Goal: Information Seeking & Learning: Find specific page/section

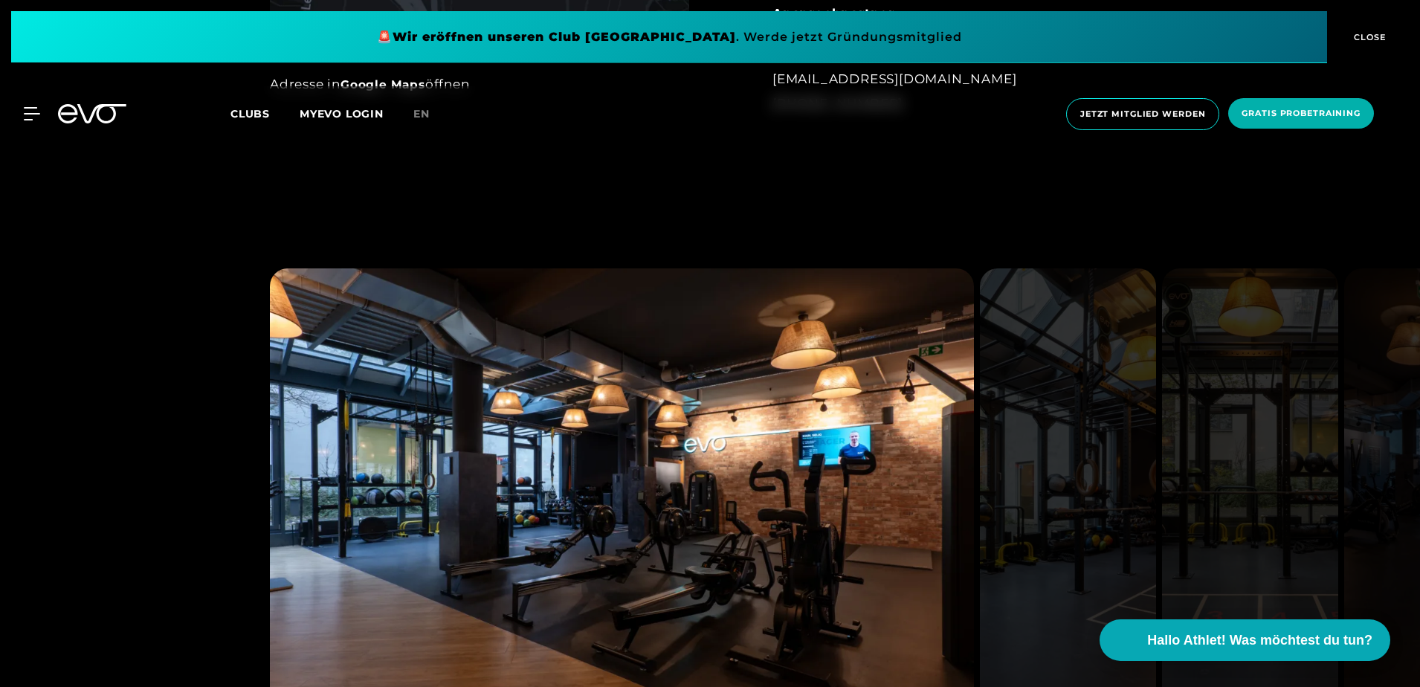
scroll to position [1412, 0]
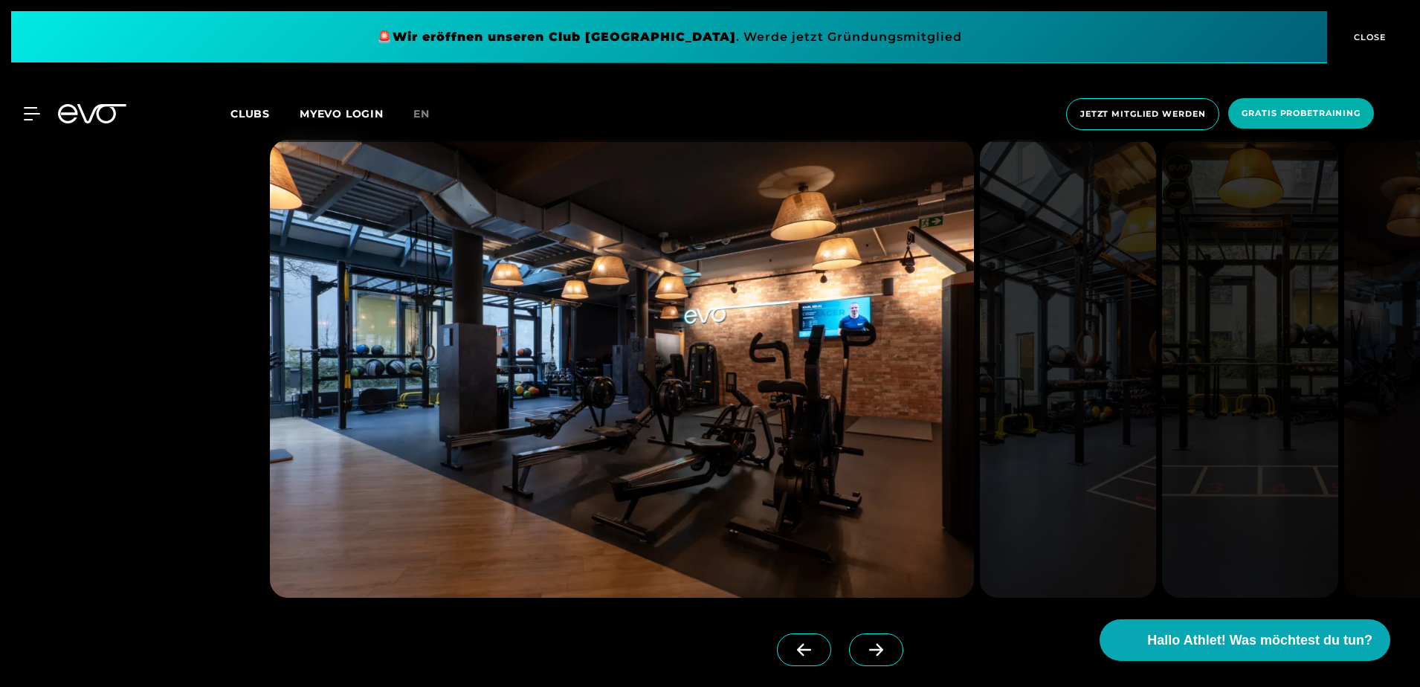
click at [1067, 412] on img at bounding box center [1068, 369] width 176 height 458
click at [1105, 381] on img at bounding box center [1068, 369] width 176 height 458
click at [1285, 341] on img at bounding box center [1250, 369] width 176 height 458
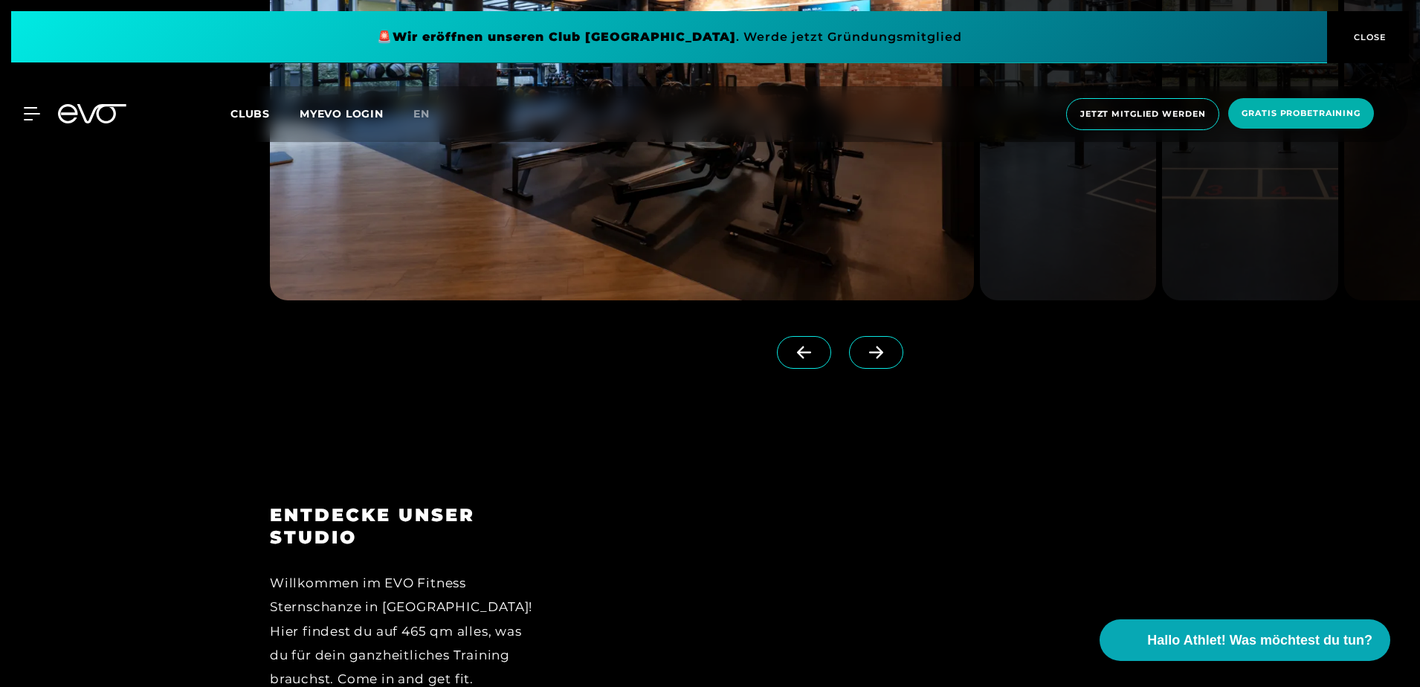
click at [873, 361] on span at bounding box center [876, 352] width 54 height 33
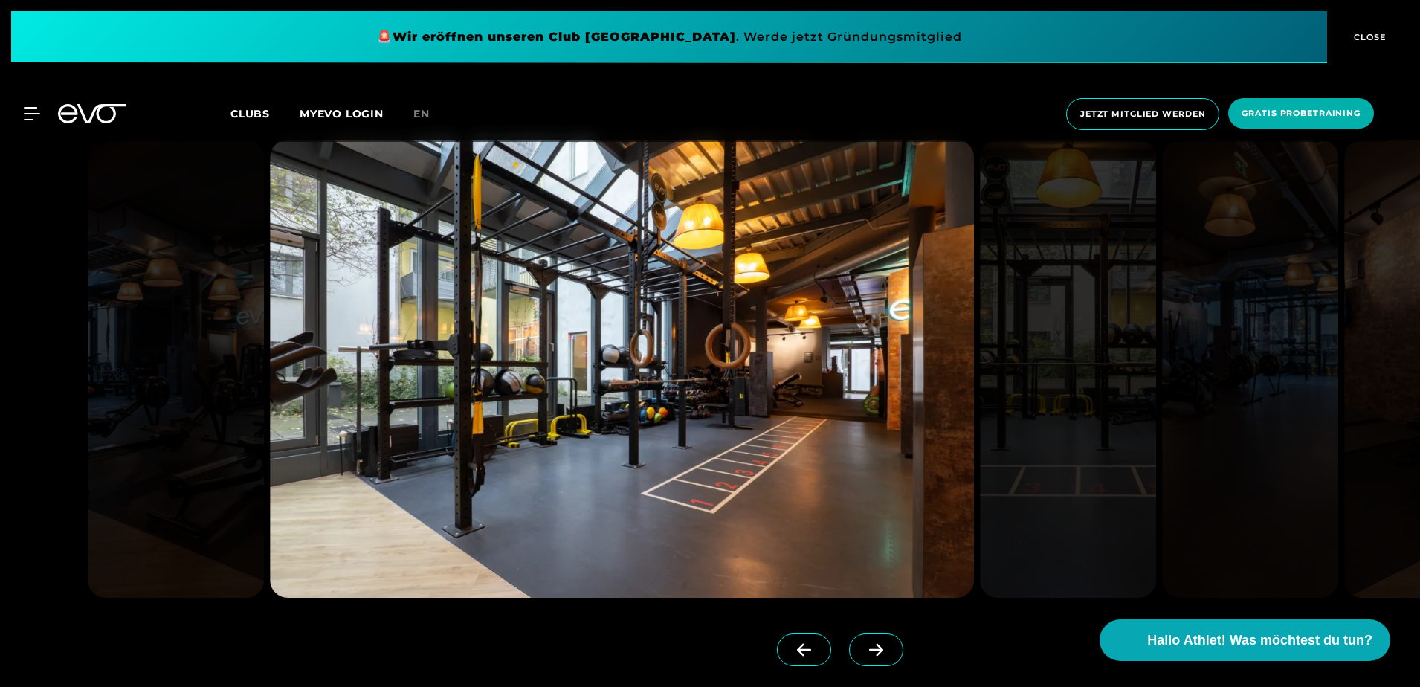
click at [849, 642] on span at bounding box center [876, 649] width 54 height 33
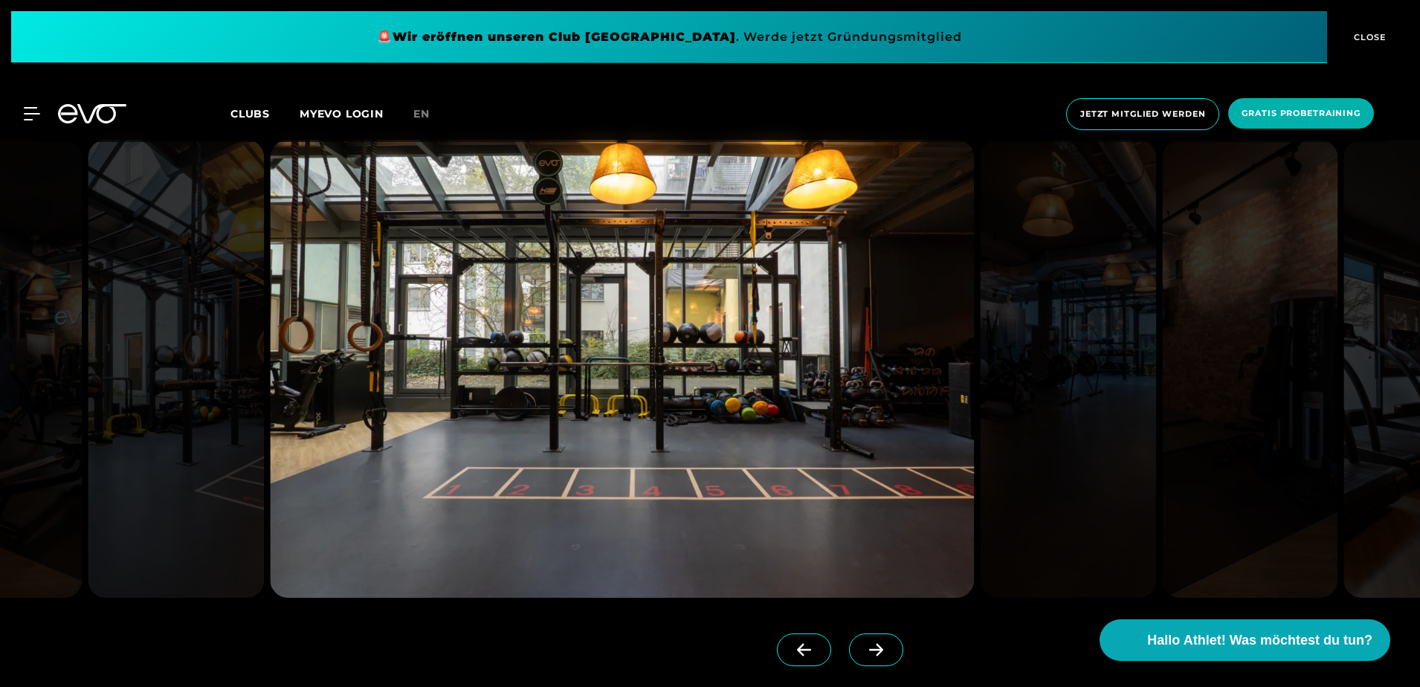
click at [849, 642] on span at bounding box center [876, 649] width 54 height 33
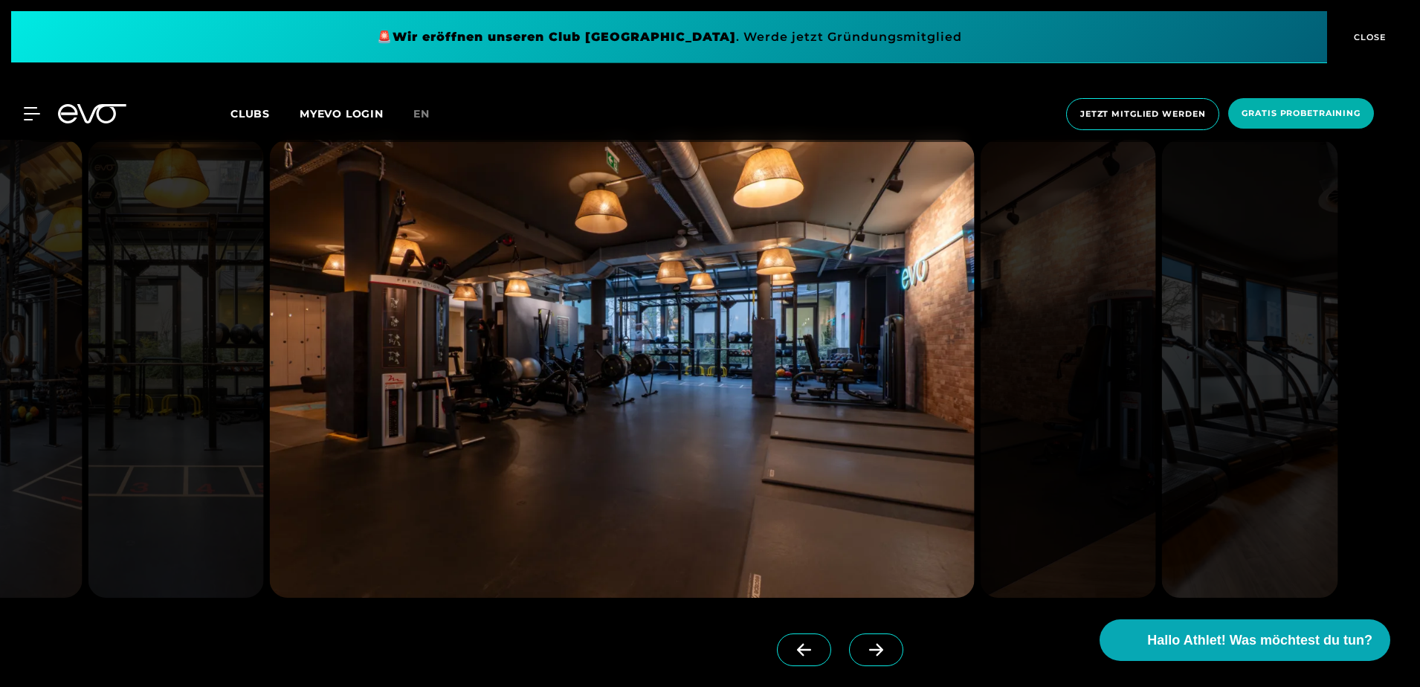
click at [849, 642] on span at bounding box center [876, 649] width 54 height 33
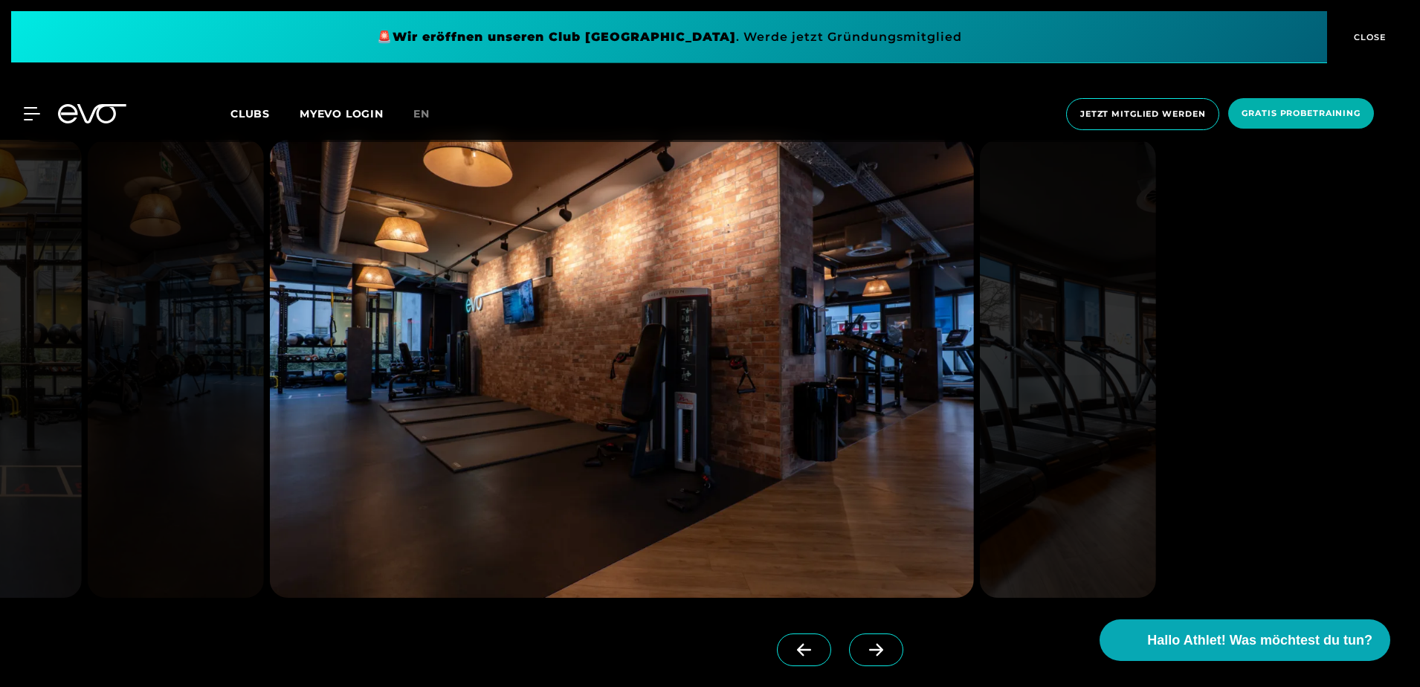
click at [849, 642] on span at bounding box center [876, 649] width 54 height 33
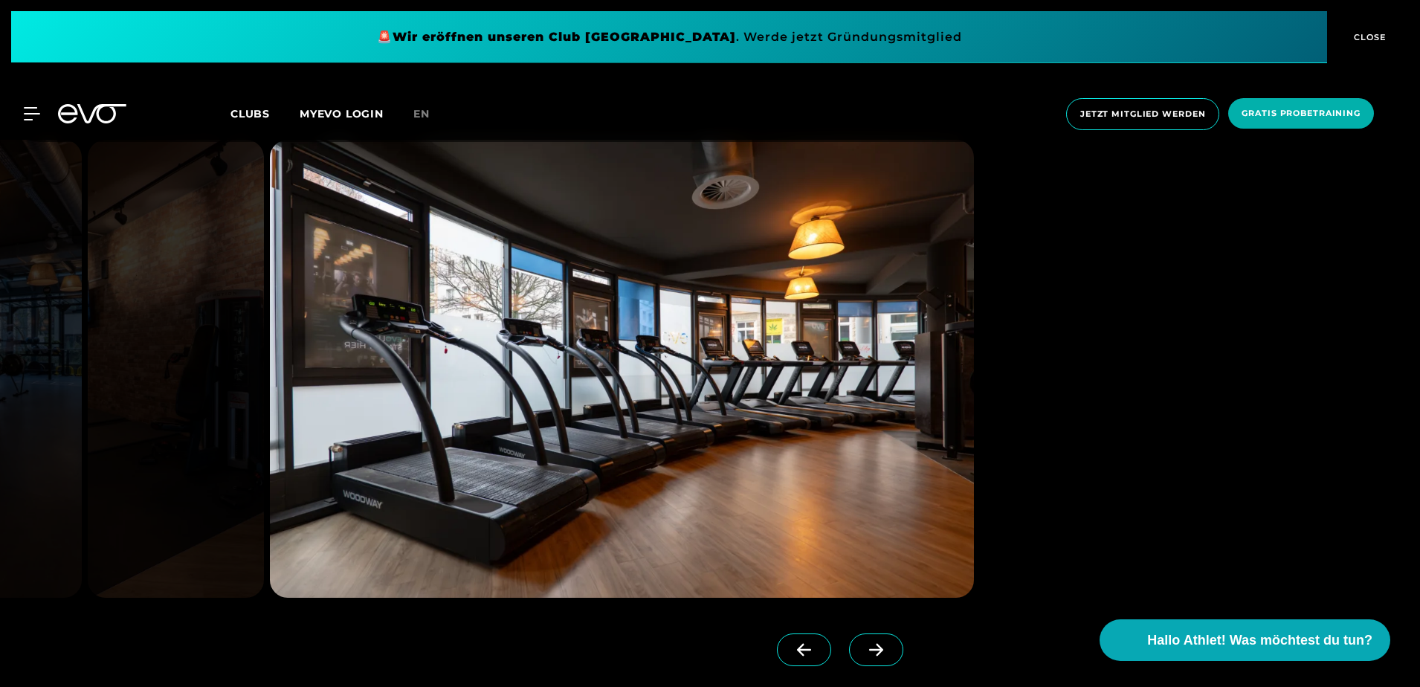
click at [849, 642] on span at bounding box center [876, 649] width 54 height 33
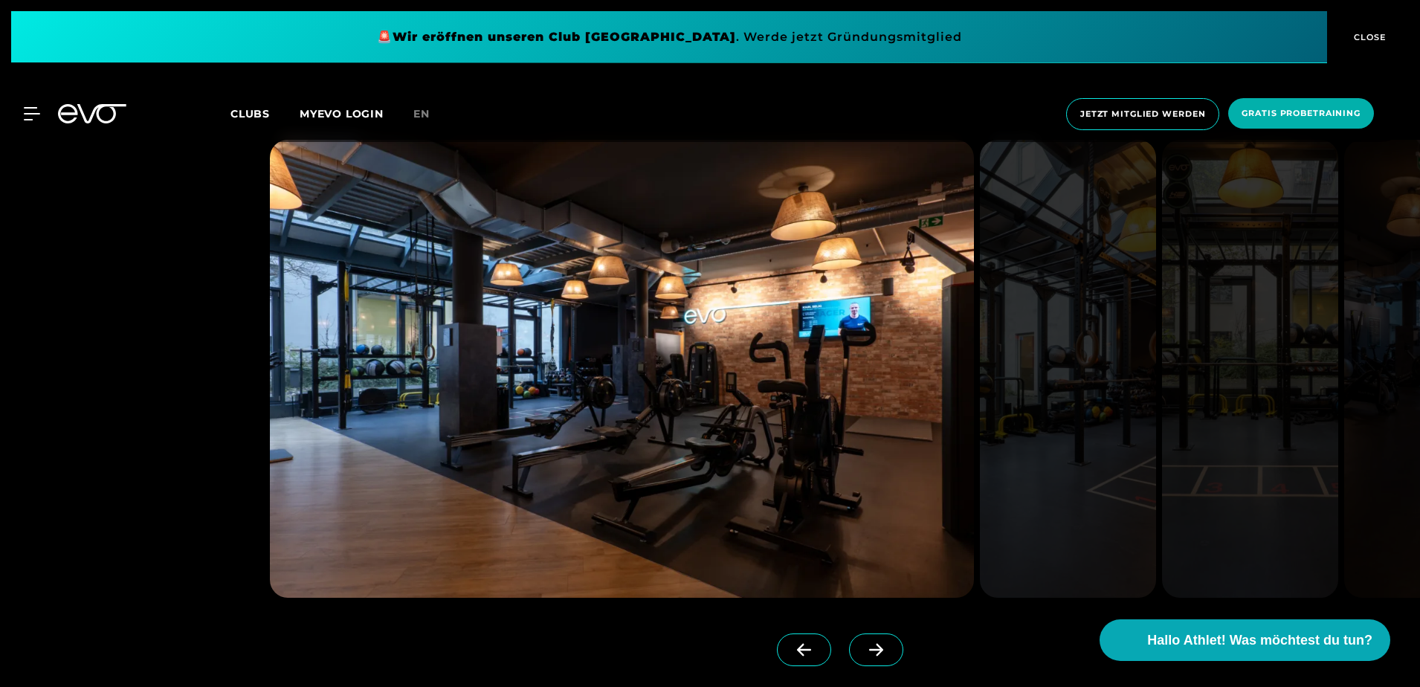
click at [849, 642] on span at bounding box center [876, 649] width 54 height 33
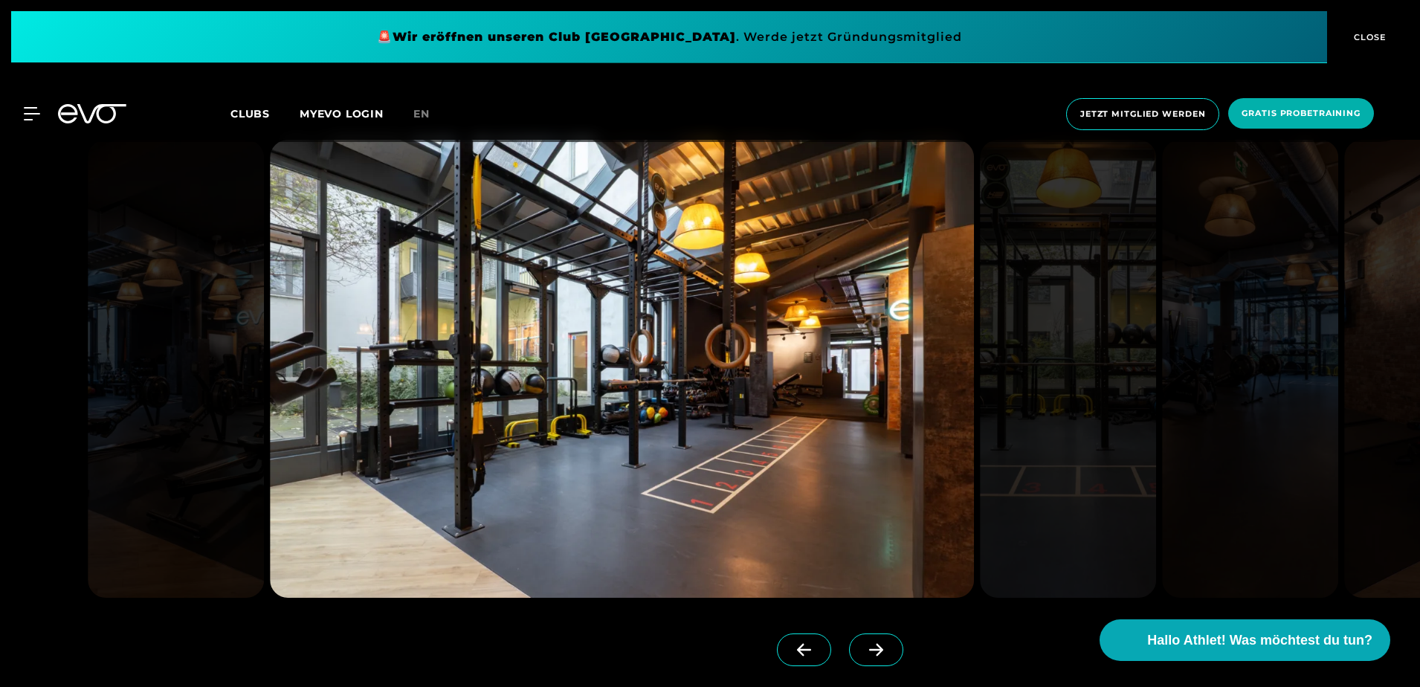
click at [849, 642] on span at bounding box center [876, 649] width 54 height 33
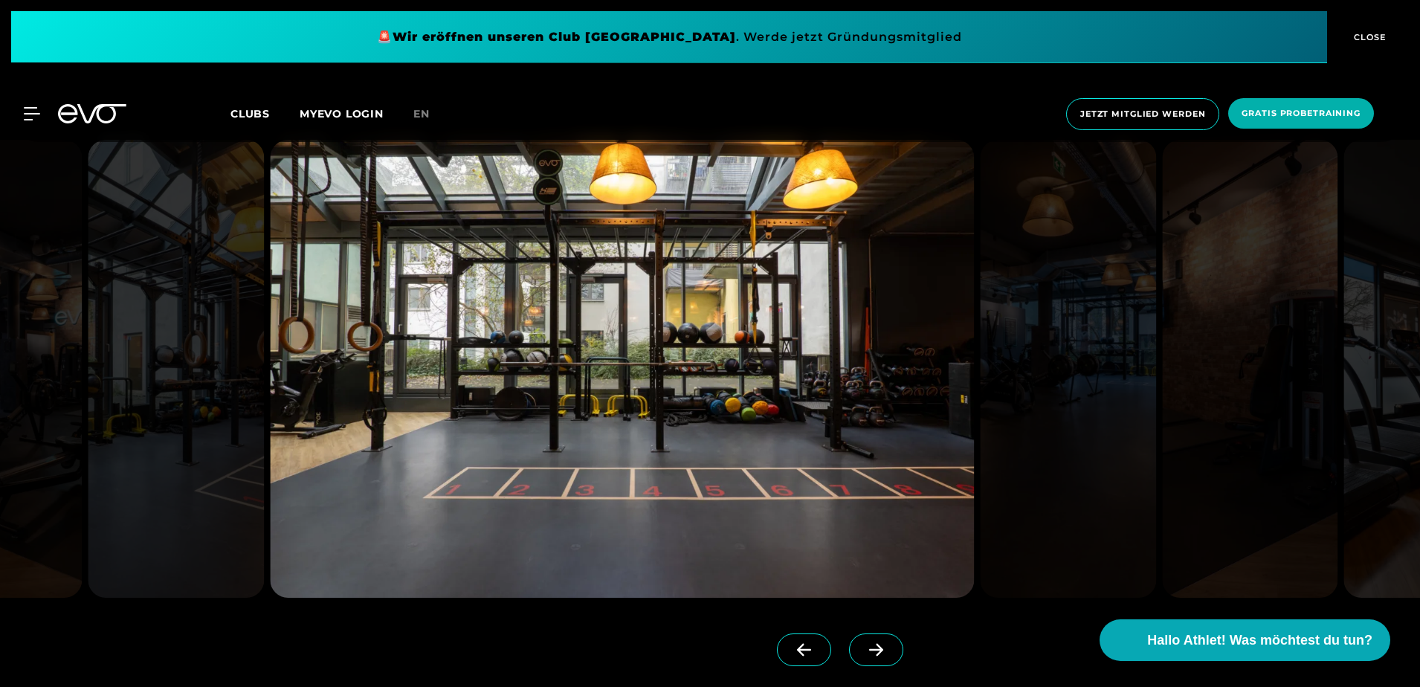
click at [849, 642] on span at bounding box center [876, 649] width 54 height 33
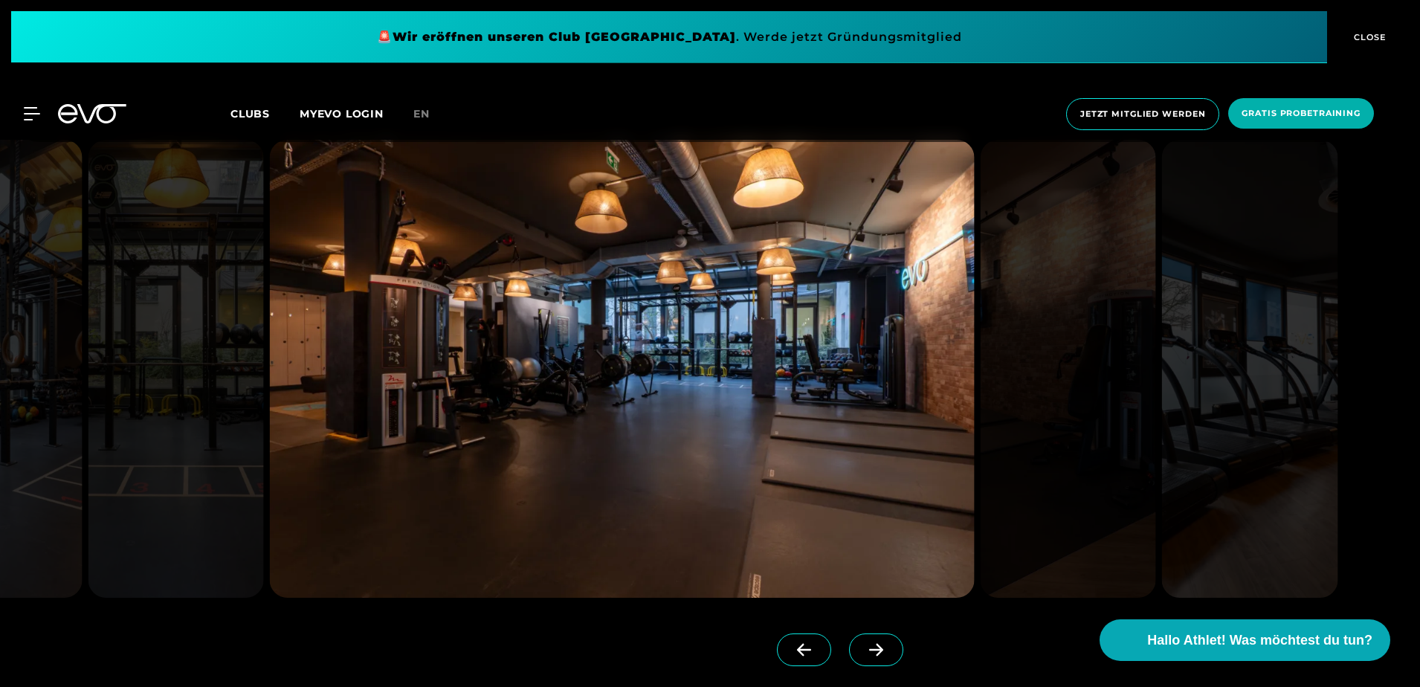
click at [849, 642] on span at bounding box center [876, 649] width 54 height 33
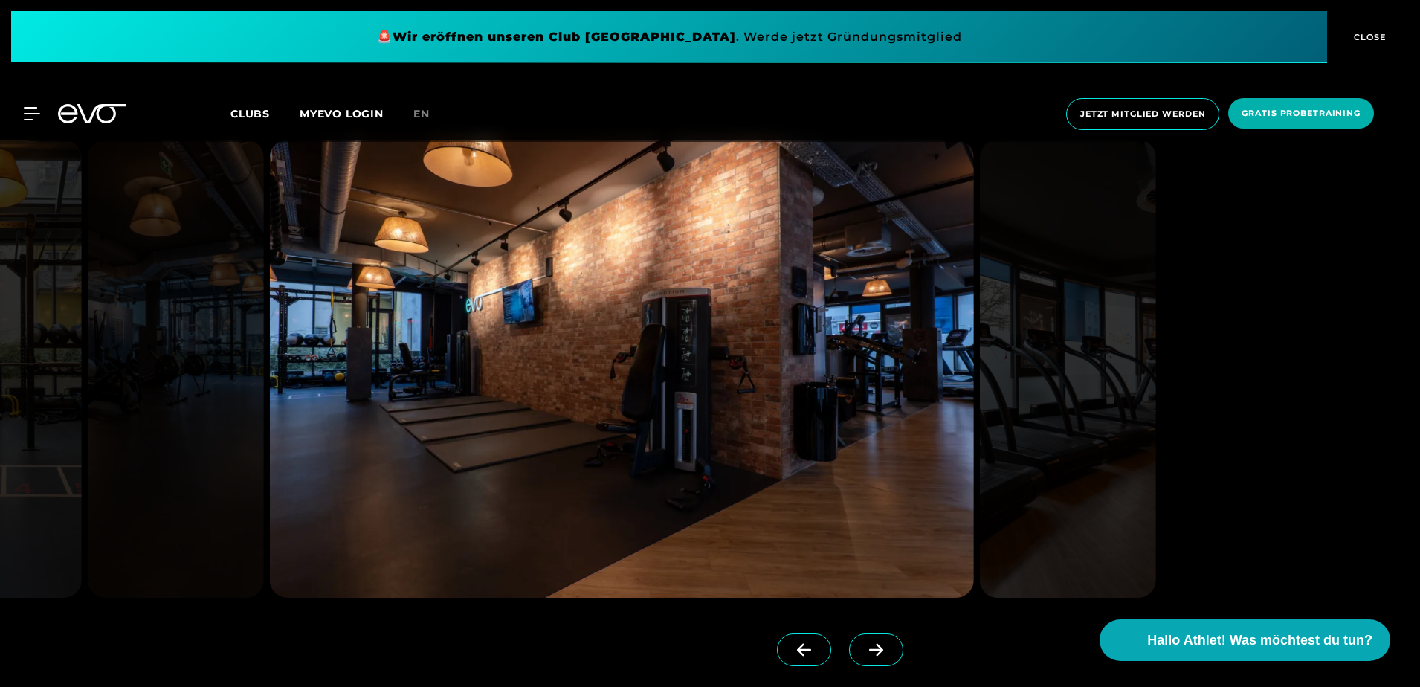
click at [849, 642] on span at bounding box center [876, 649] width 54 height 33
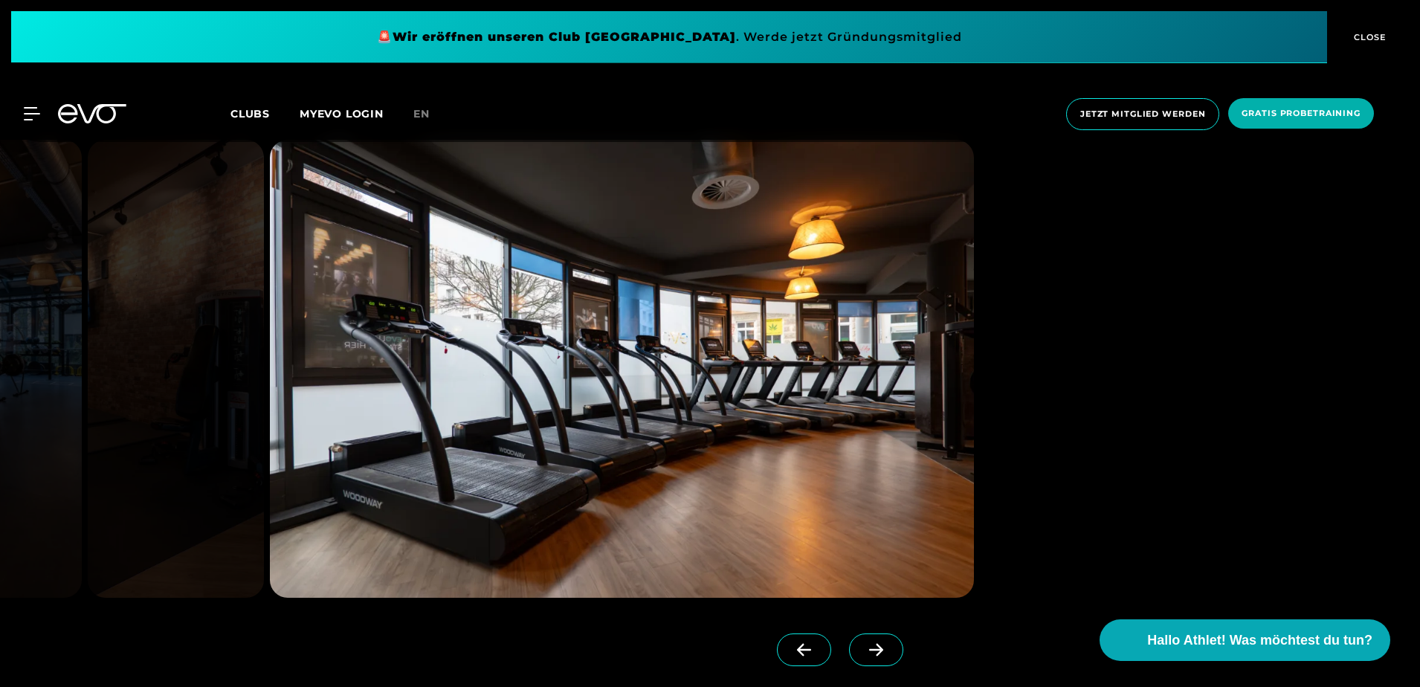
click at [849, 642] on span at bounding box center [876, 649] width 54 height 33
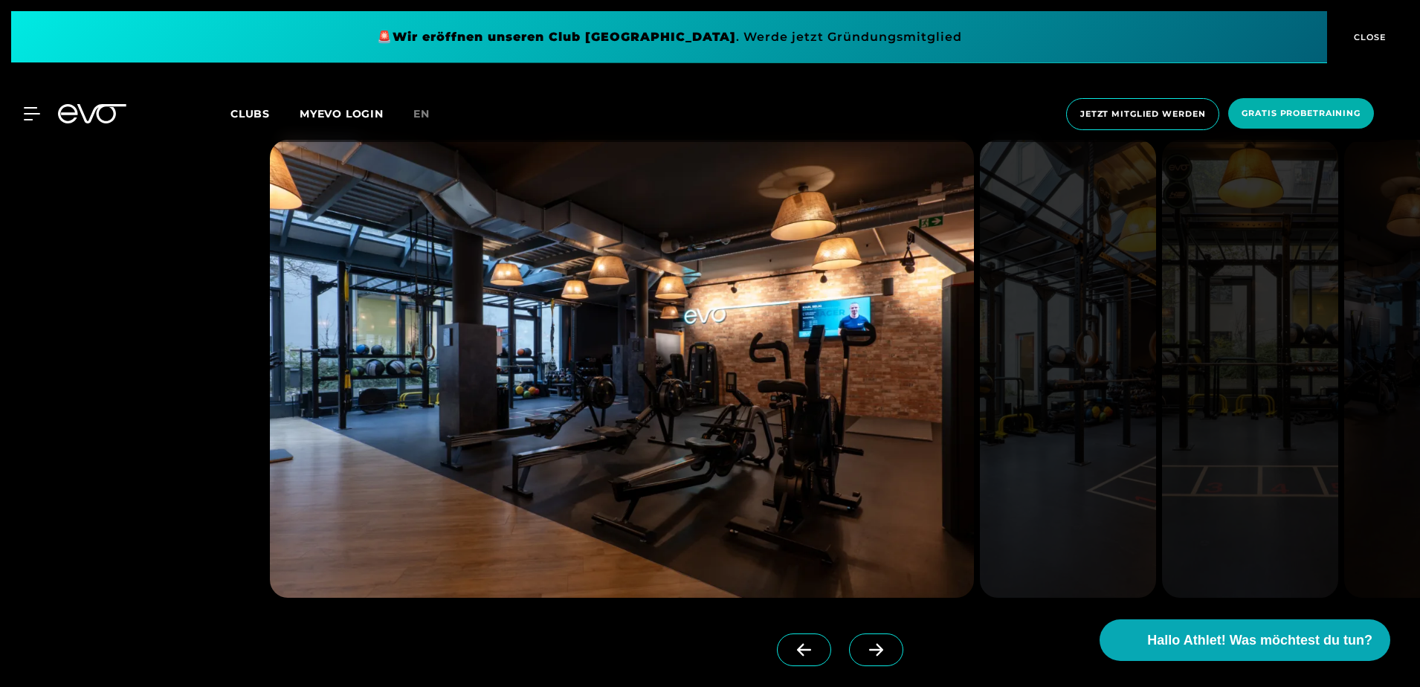
click at [849, 642] on span at bounding box center [876, 649] width 54 height 33
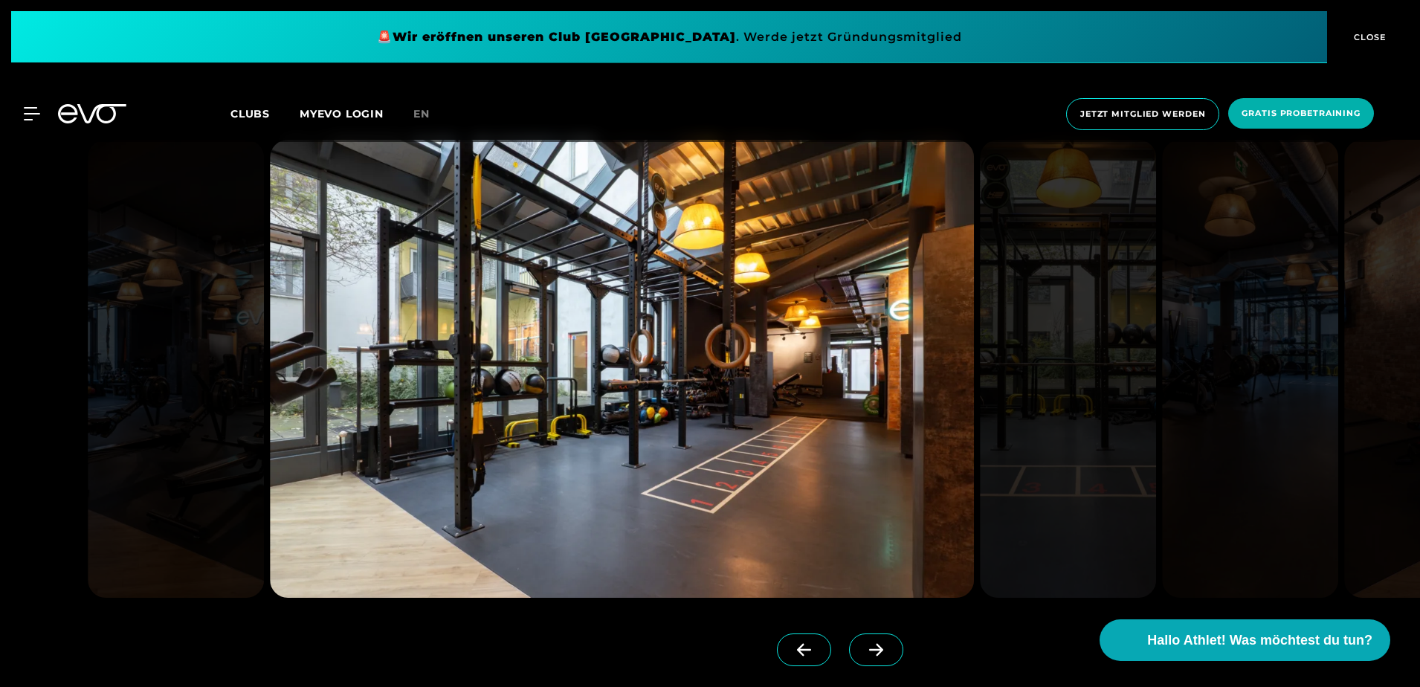
click at [849, 642] on span at bounding box center [876, 649] width 54 height 33
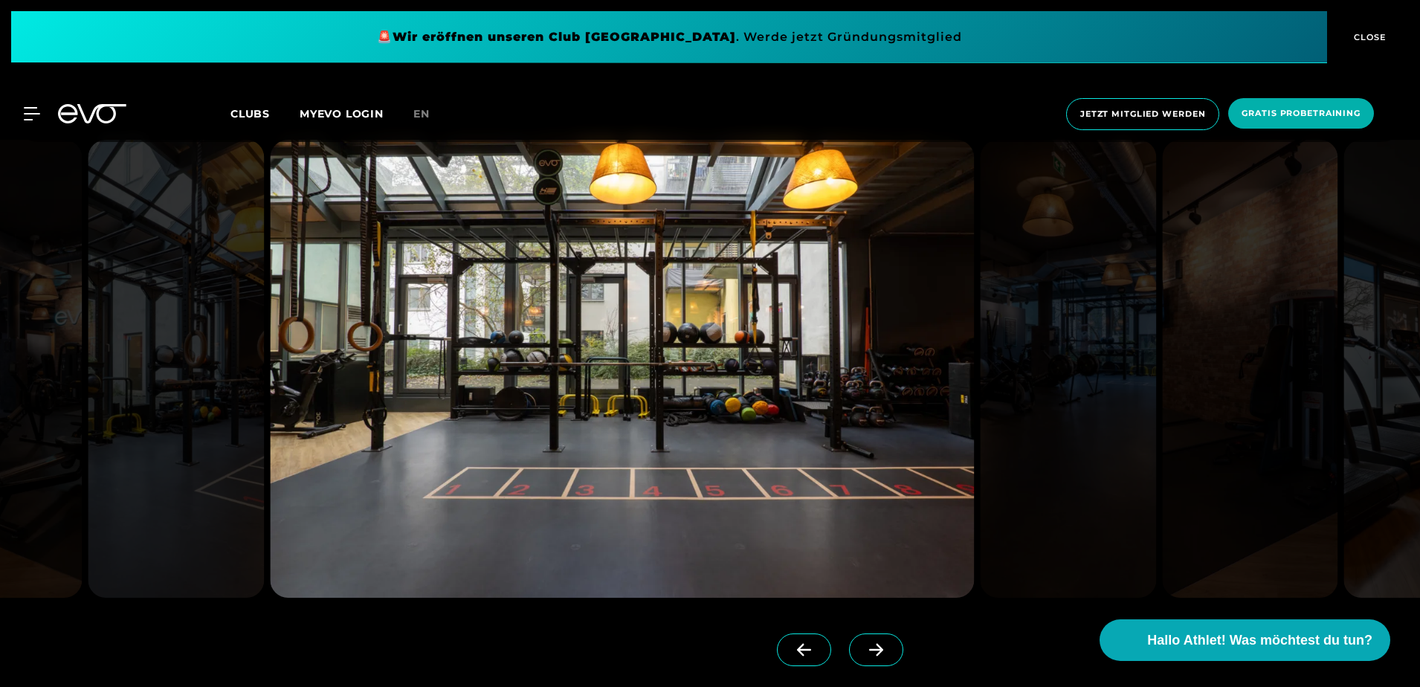
click at [849, 642] on span at bounding box center [876, 649] width 54 height 33
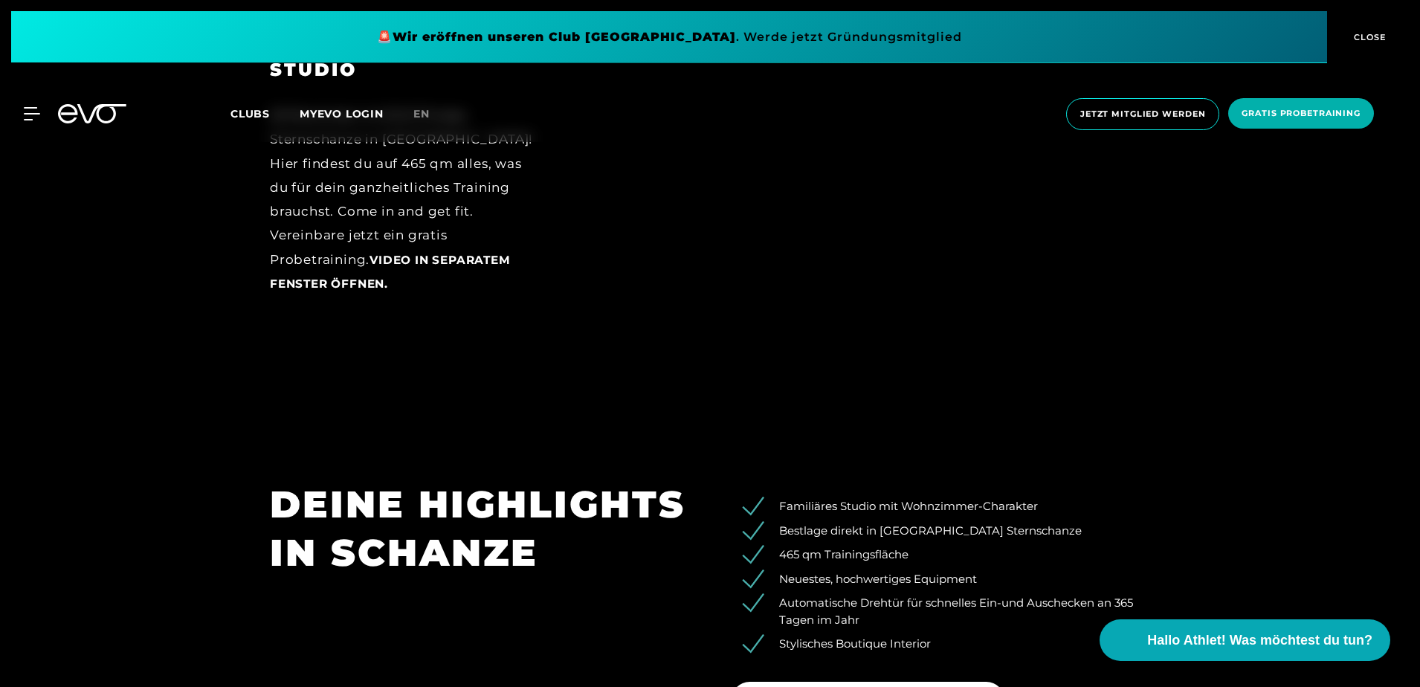
scroll to position [2230, 0]
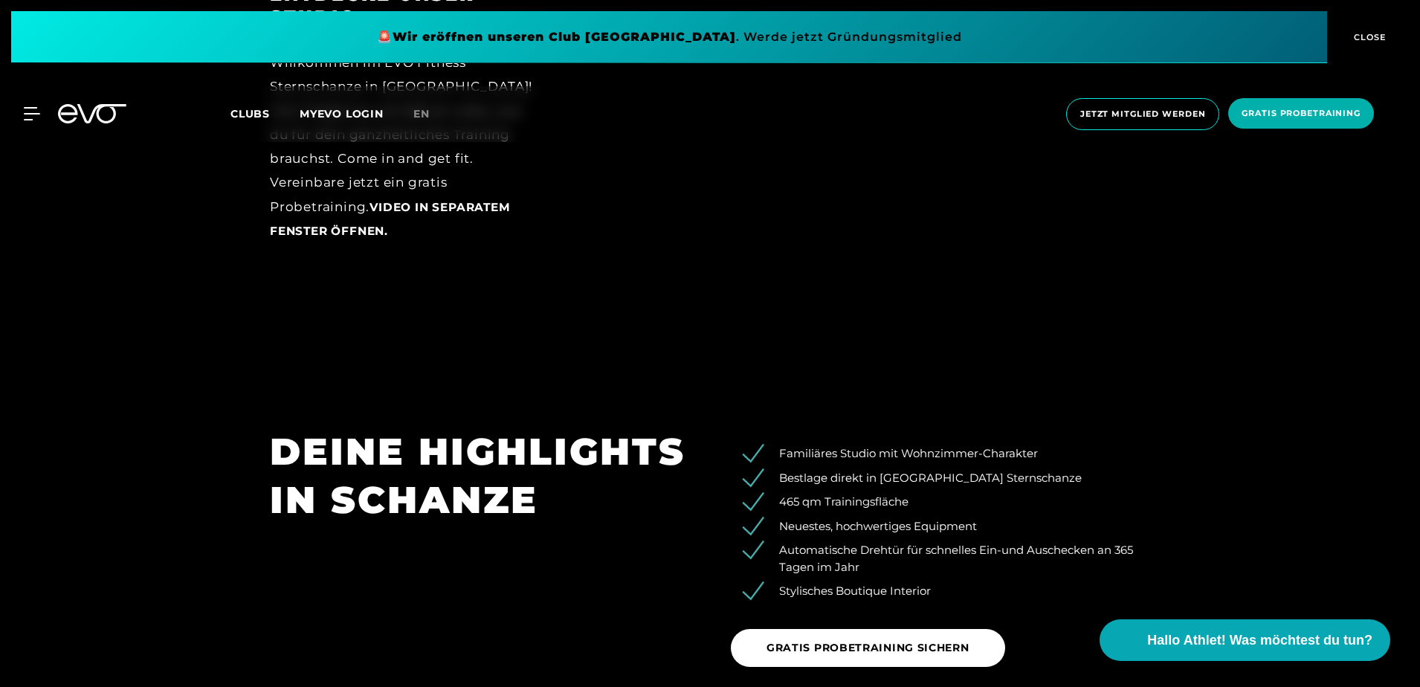
click at [870, 139] on div "MyEVO Login Über EVO Mitgliedschaften Probetraining TAGESPASS EVO Studios [GEOG…" at bounding box center [710, 114] width 1414 height 56
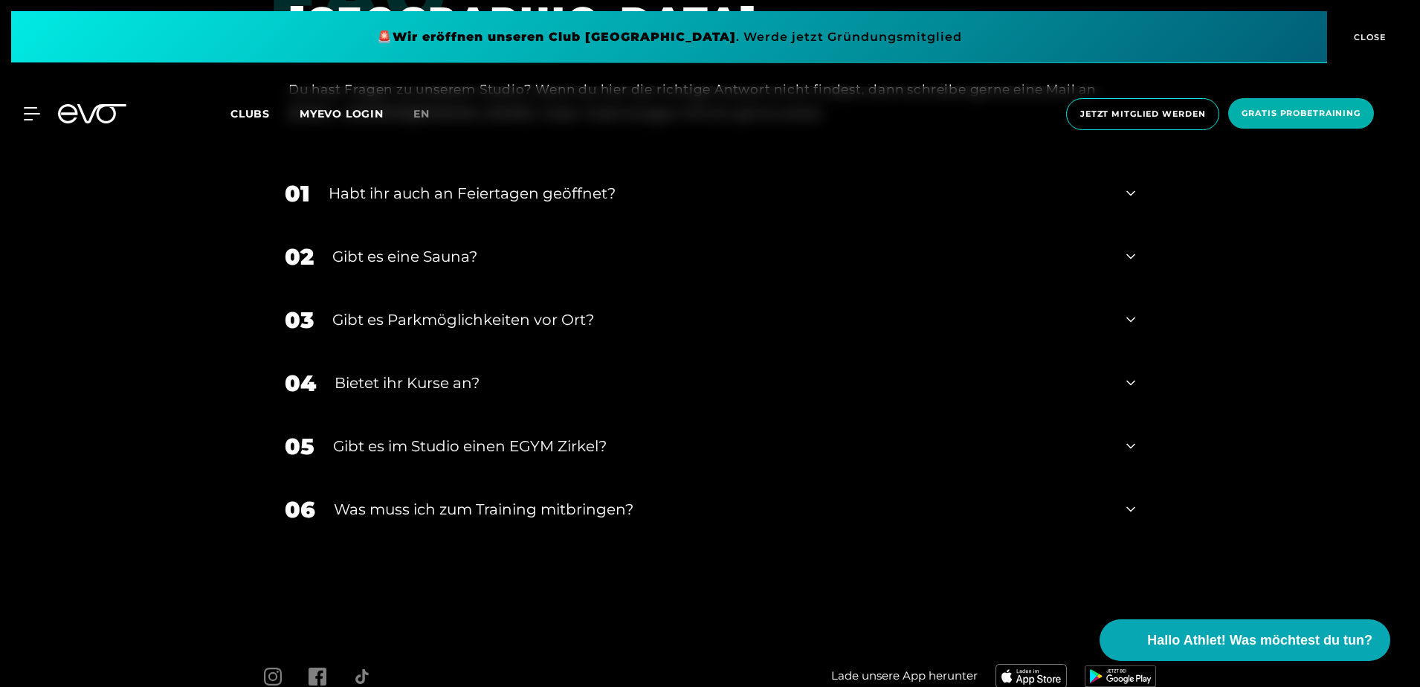
scroll to position [5204, 0]
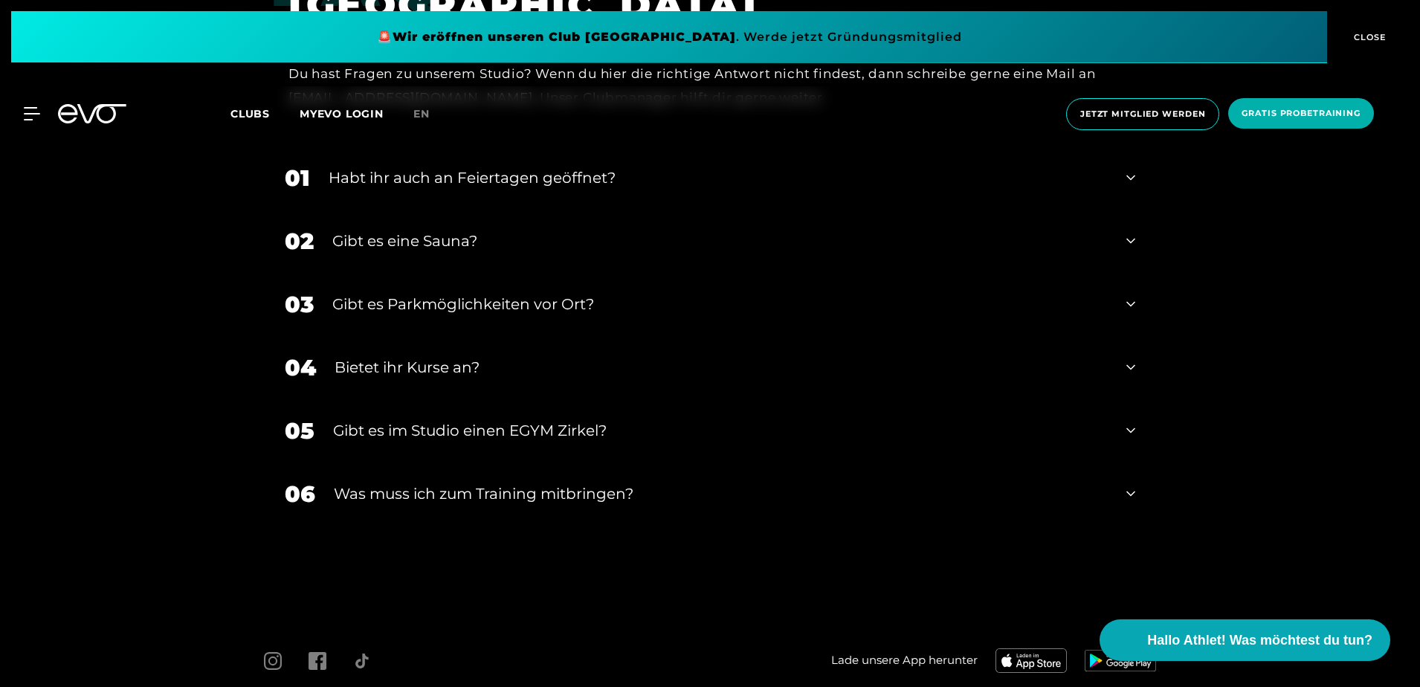
click at [412, 346] on div "04 Bietet ihr [DEMOGRAPHIC_DATA]?" at bounding box center [710, 367] width 880 height 63
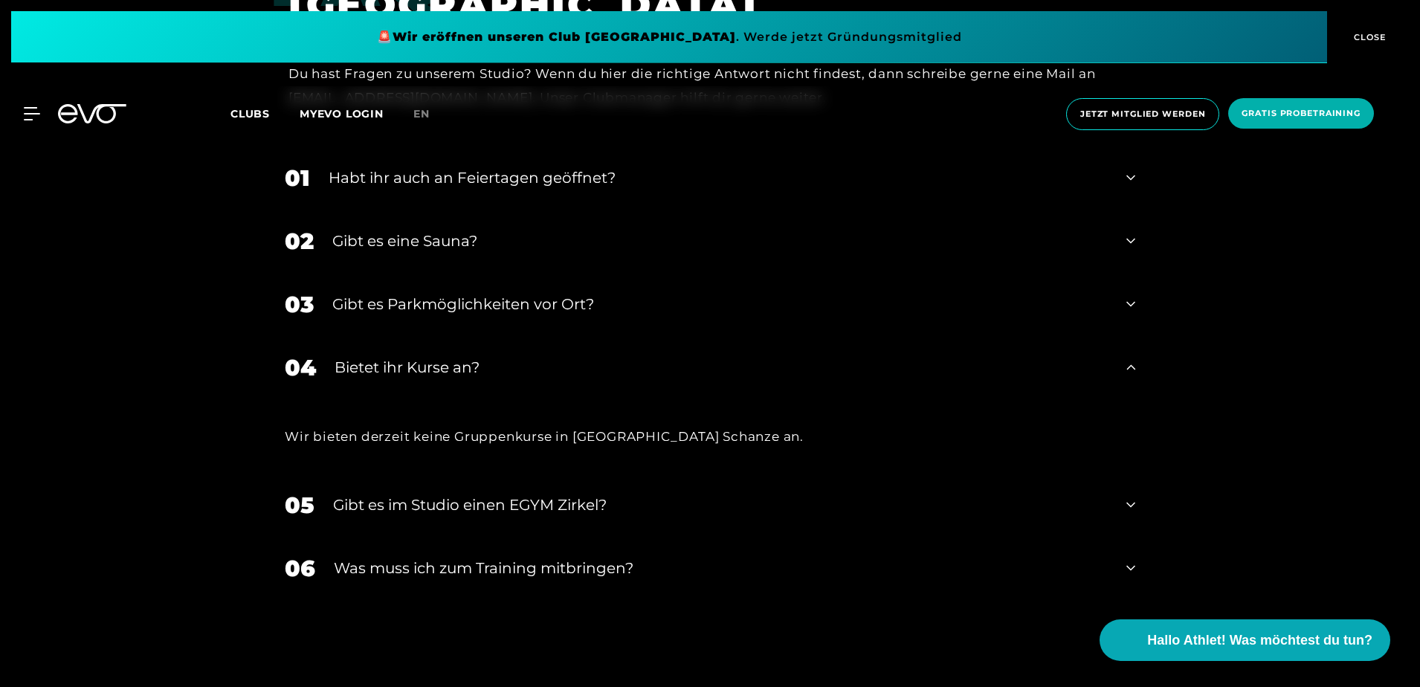
click at [412, 346] on div "04 Bietet ihr [DEMOGRAPHIC_DATA]?" at bounding box center [710, 367] width 880 height 63
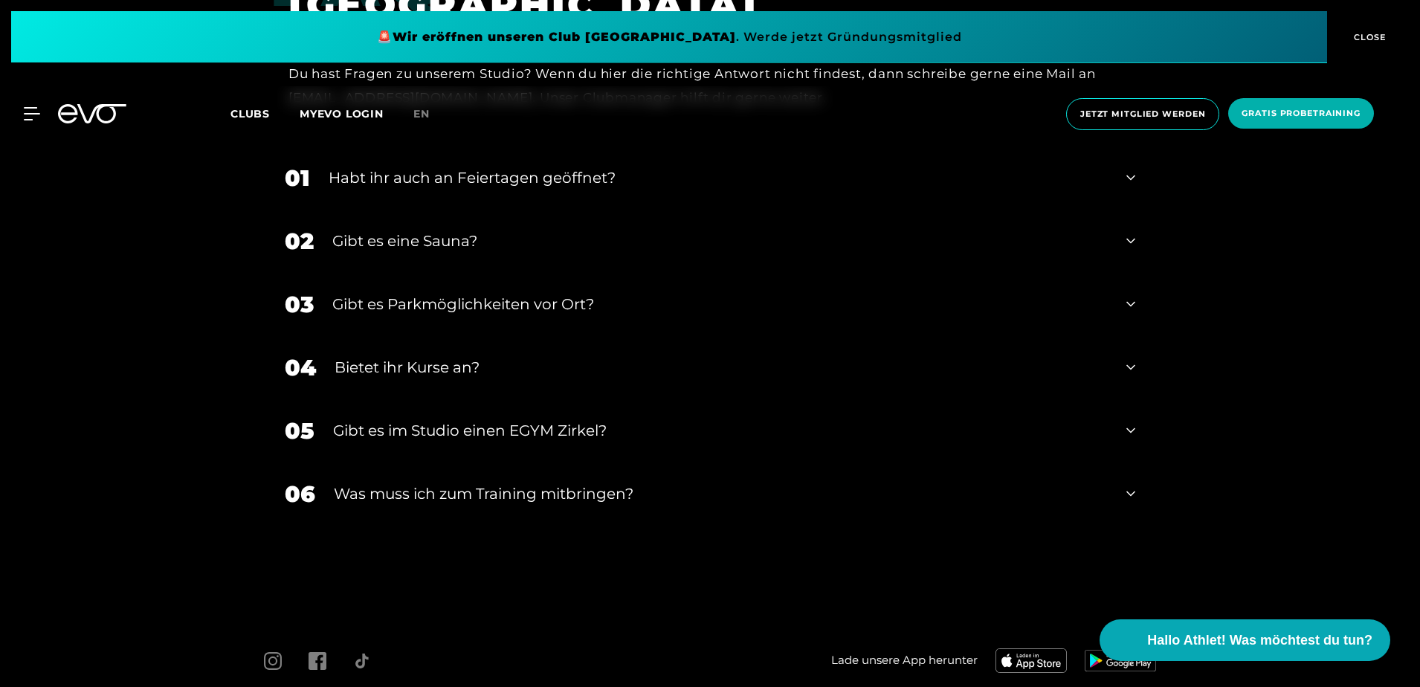
click at [442, 314] on div "Gibt es Parkmöglichkeiten vor Ort?" at bounding box center [719, 304] width 775 height 22
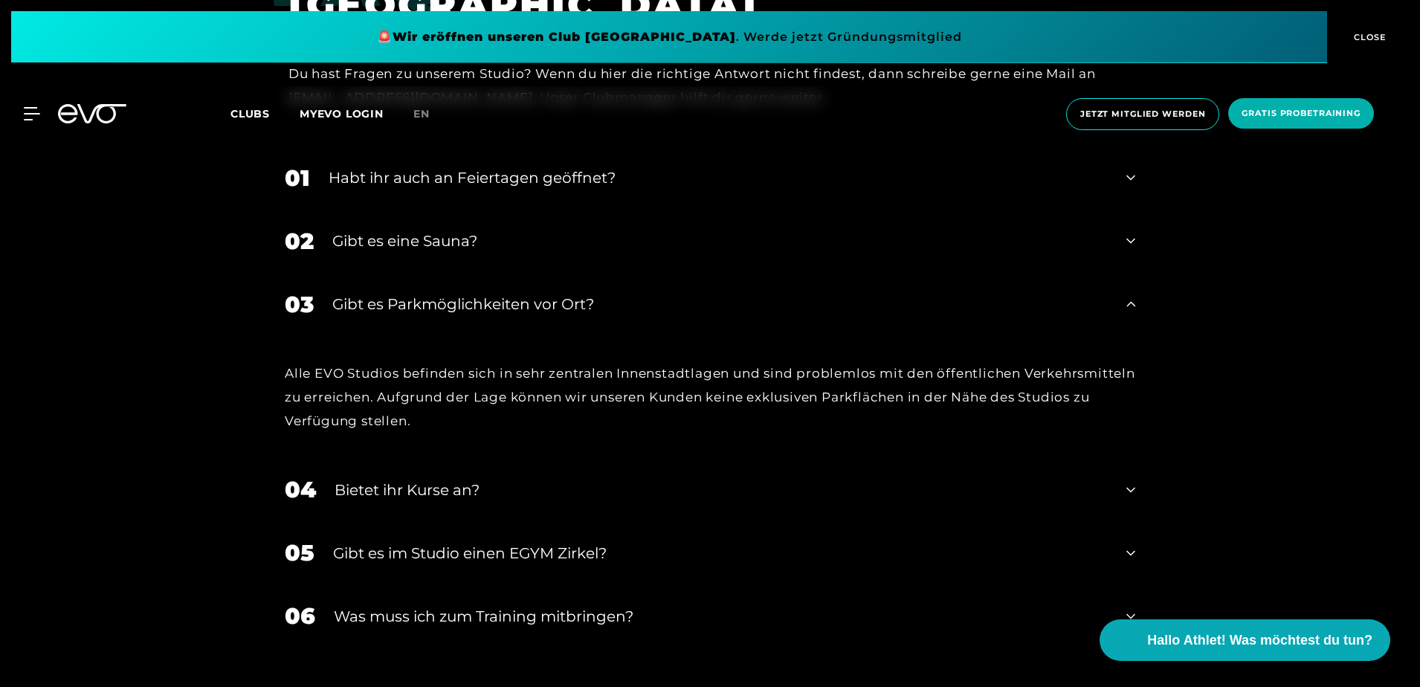
click at [442, 314] on div "Gibt es Parkmöglichkeiten vor Ort?" at bounding box center [719, 304] width 775 height 22
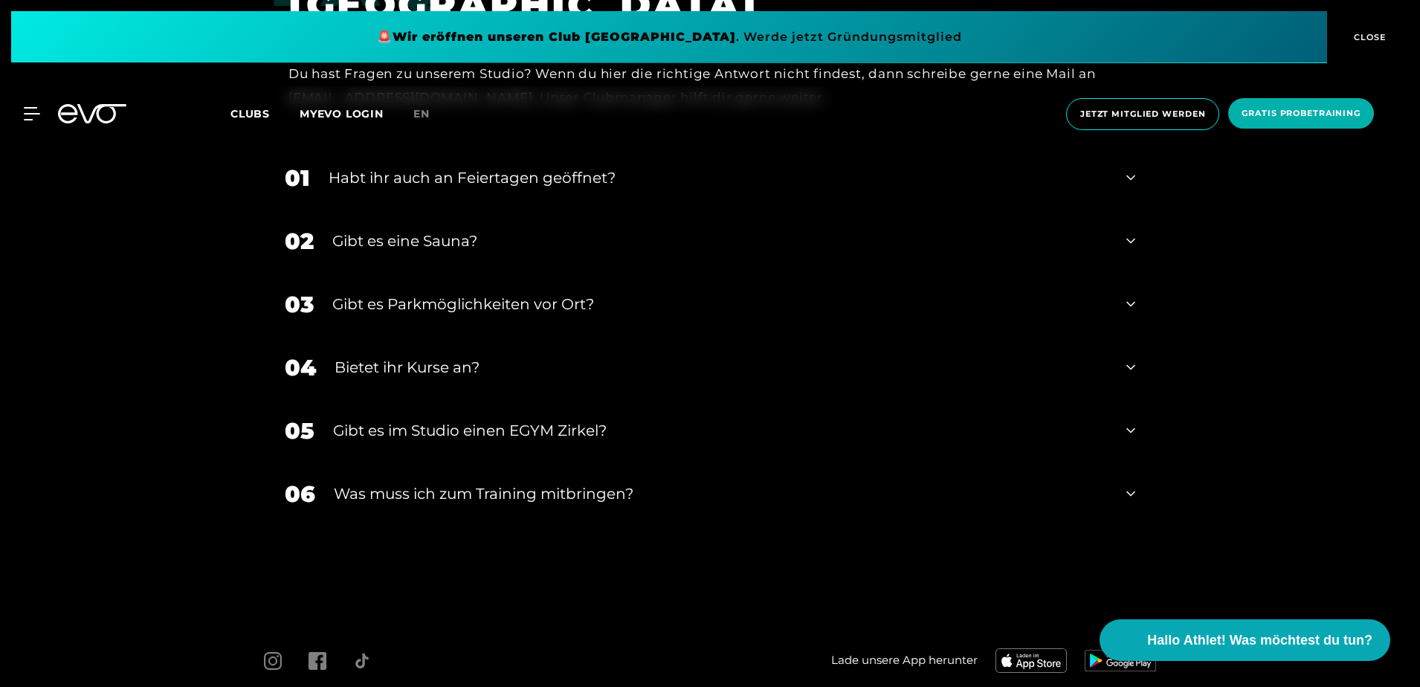
click at [443, 239] on div "Gibt es eine Sauna?" at bounding box center [719, 241] width 775 height 22
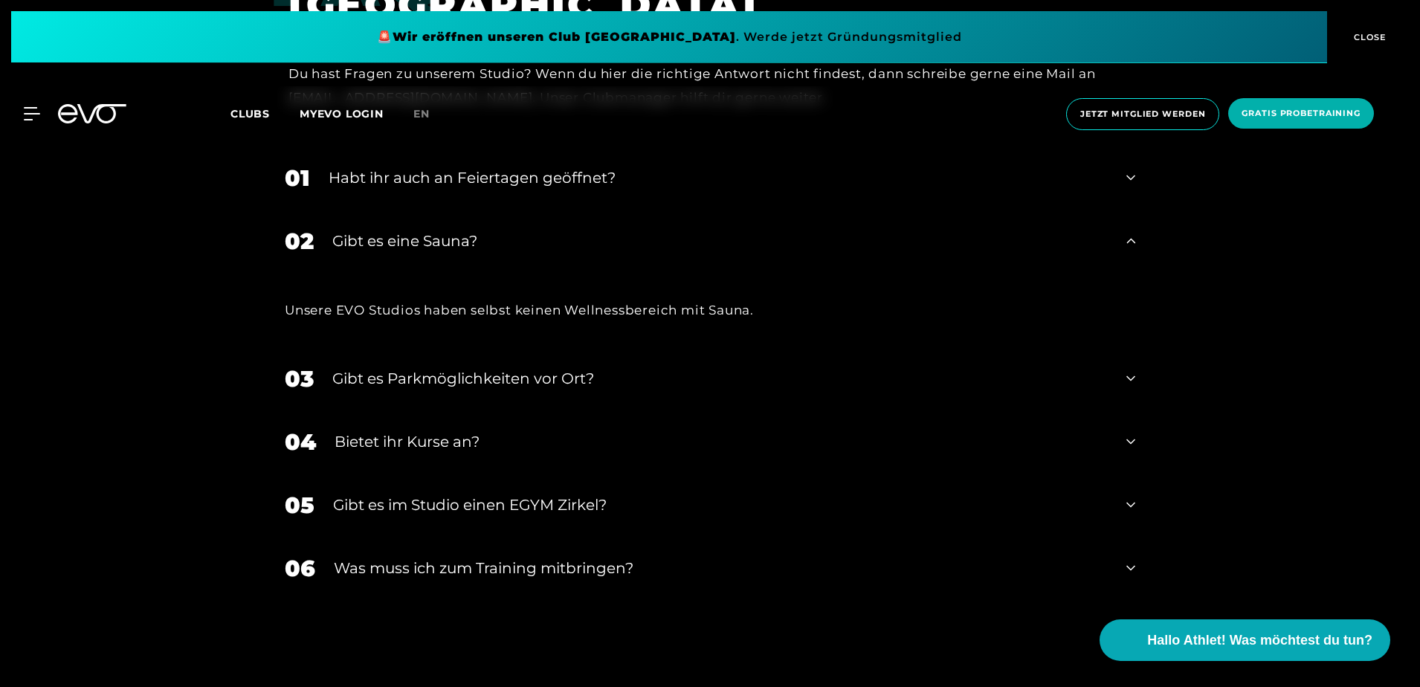
click at [443, 238] on div "Gibt es eine Sauna?" at bounding box center [719, 241] width 775 height 22
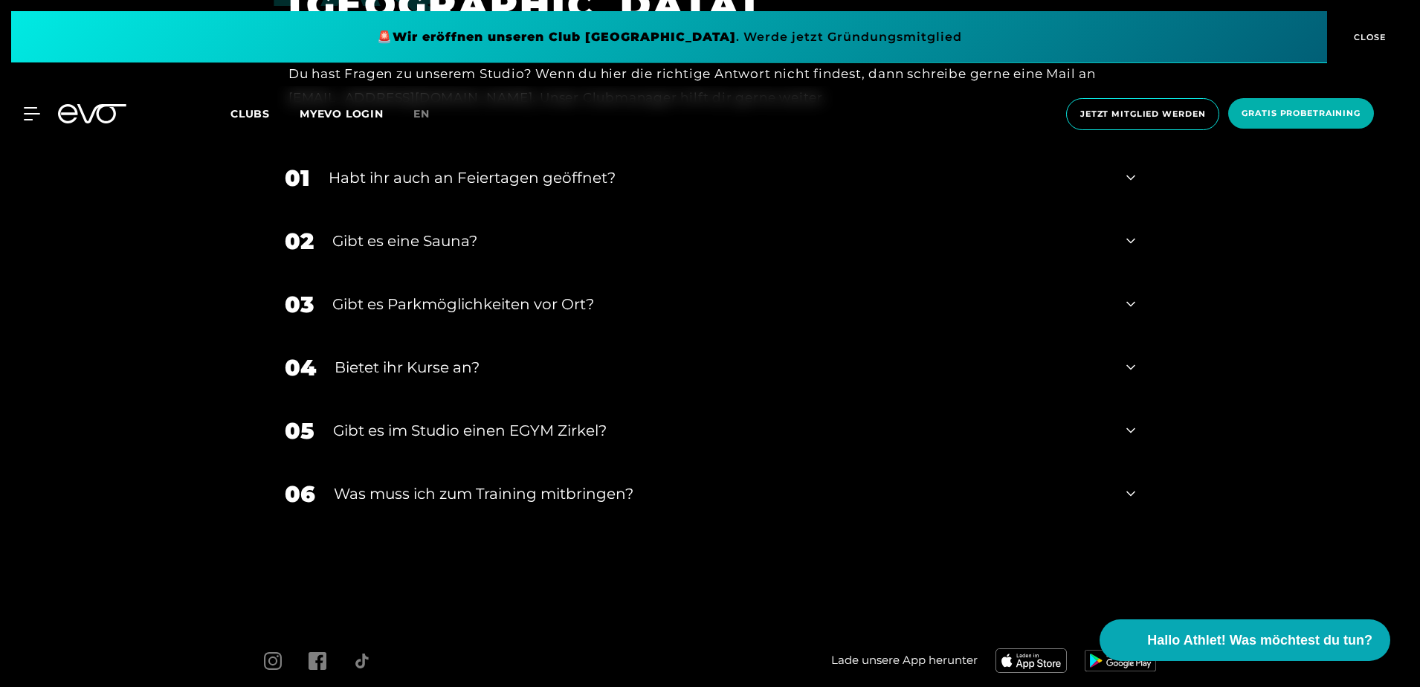
click at [492, 184] on div "Habt ihr auch an Feiertagen geöffnet?" at bounding box center [718, 178] width 779 height 22
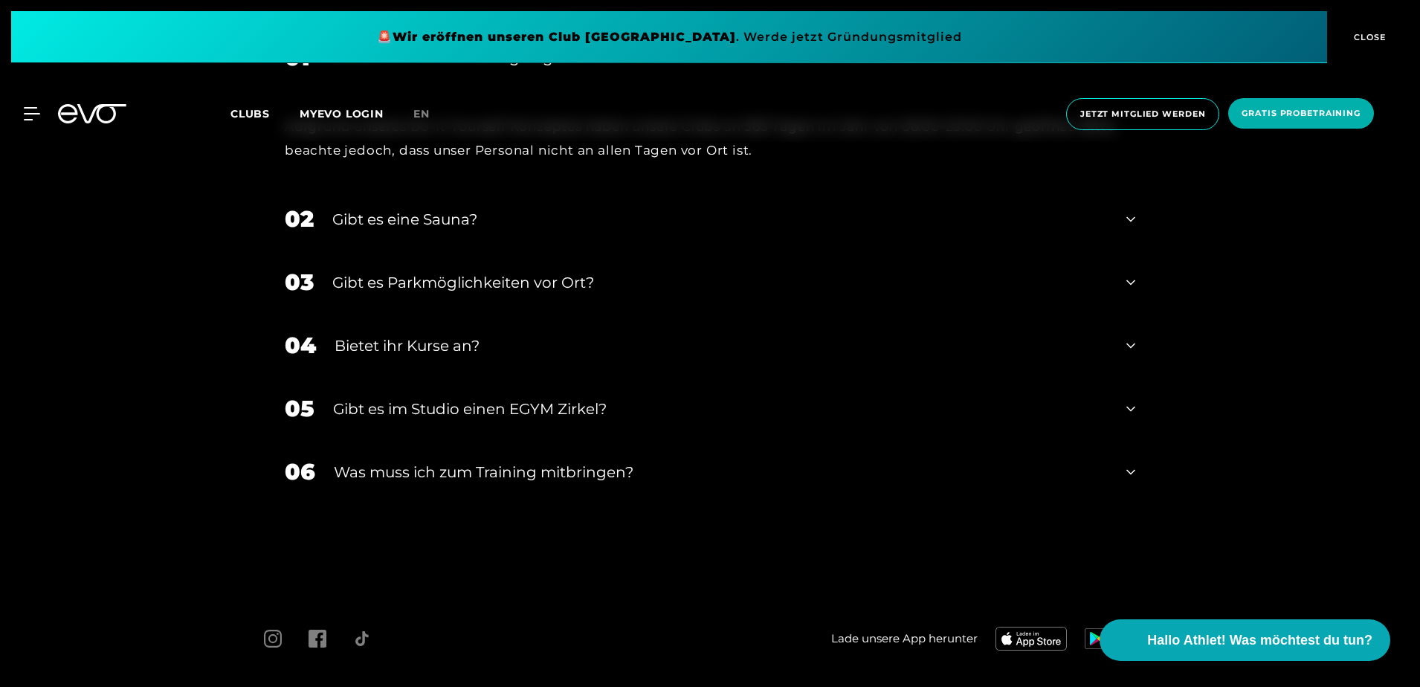
scroll to position [5352, 0]
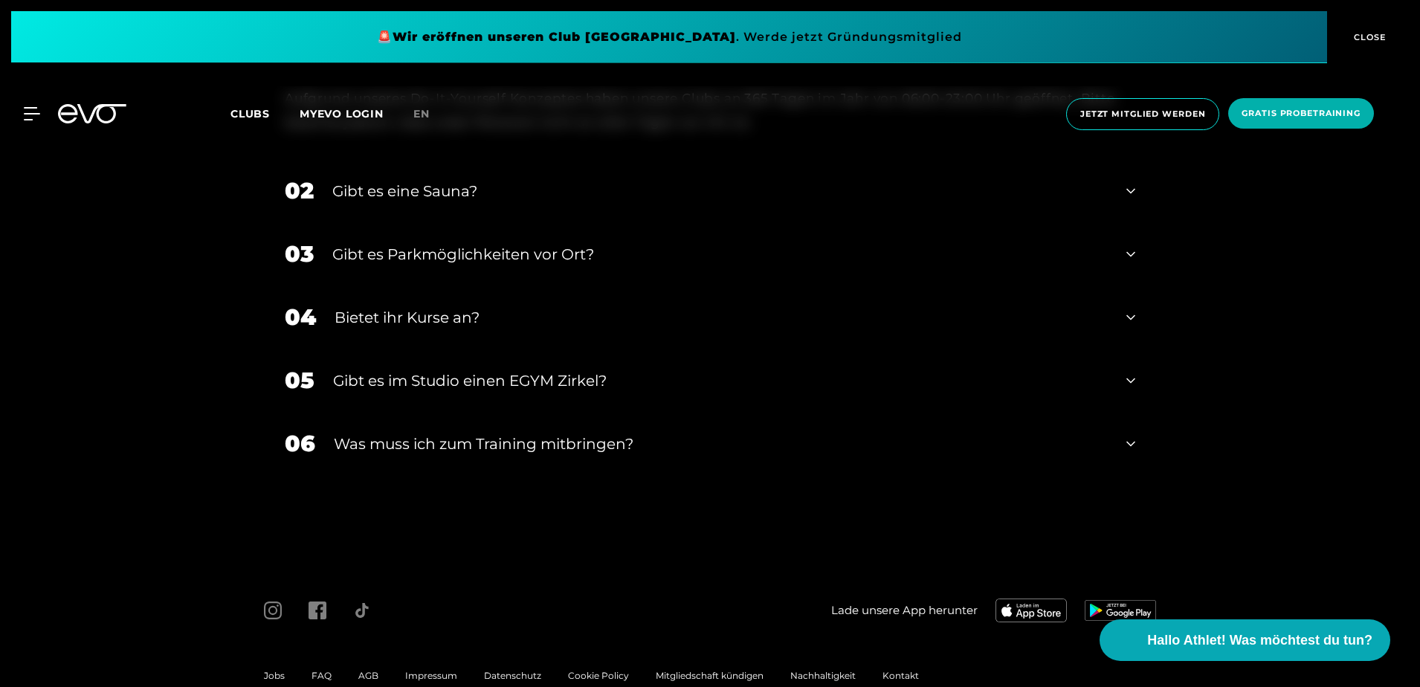
click at [485, 389] on div "Gibt es im Studio einen EGYM Zirkel?" at bounding box center [720, 380] width 775 height 22
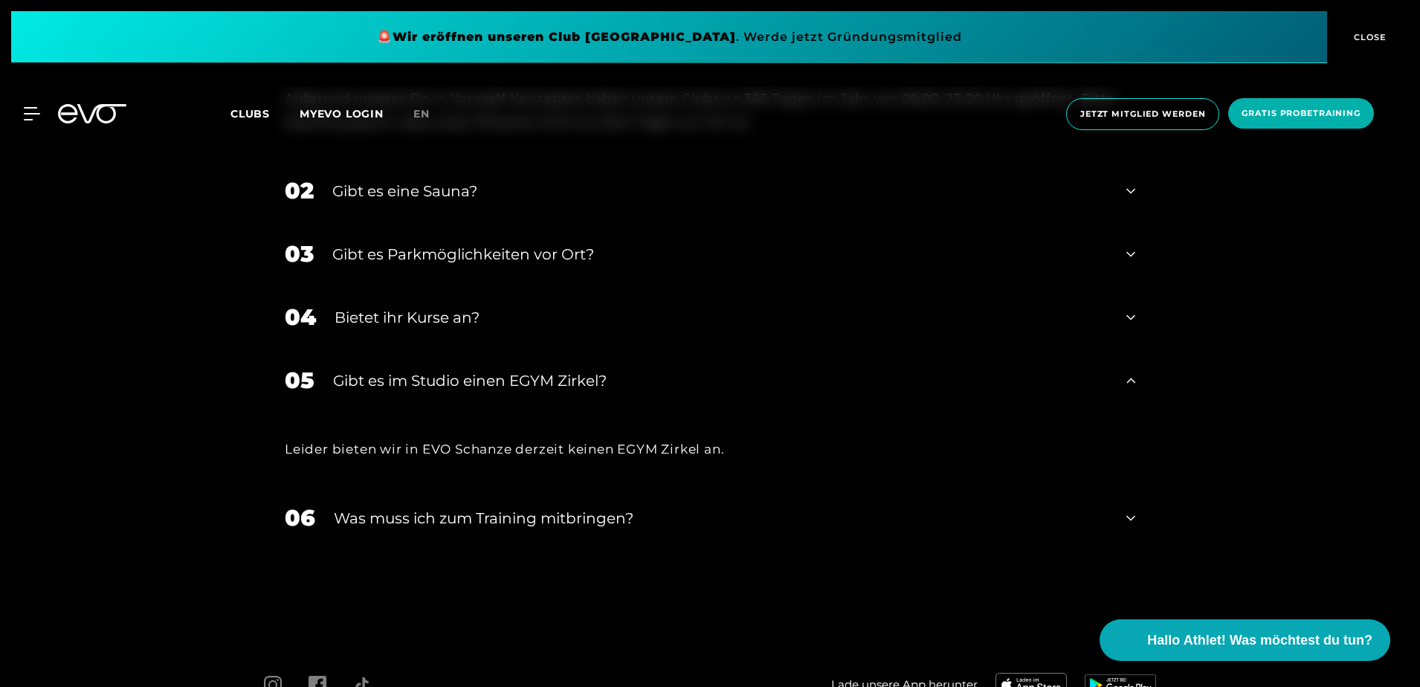
click at [485, 389] on div "Gibt es im Studio einen EGYM Zirkel?" at bounding box center [720, 380] width 775 height 22
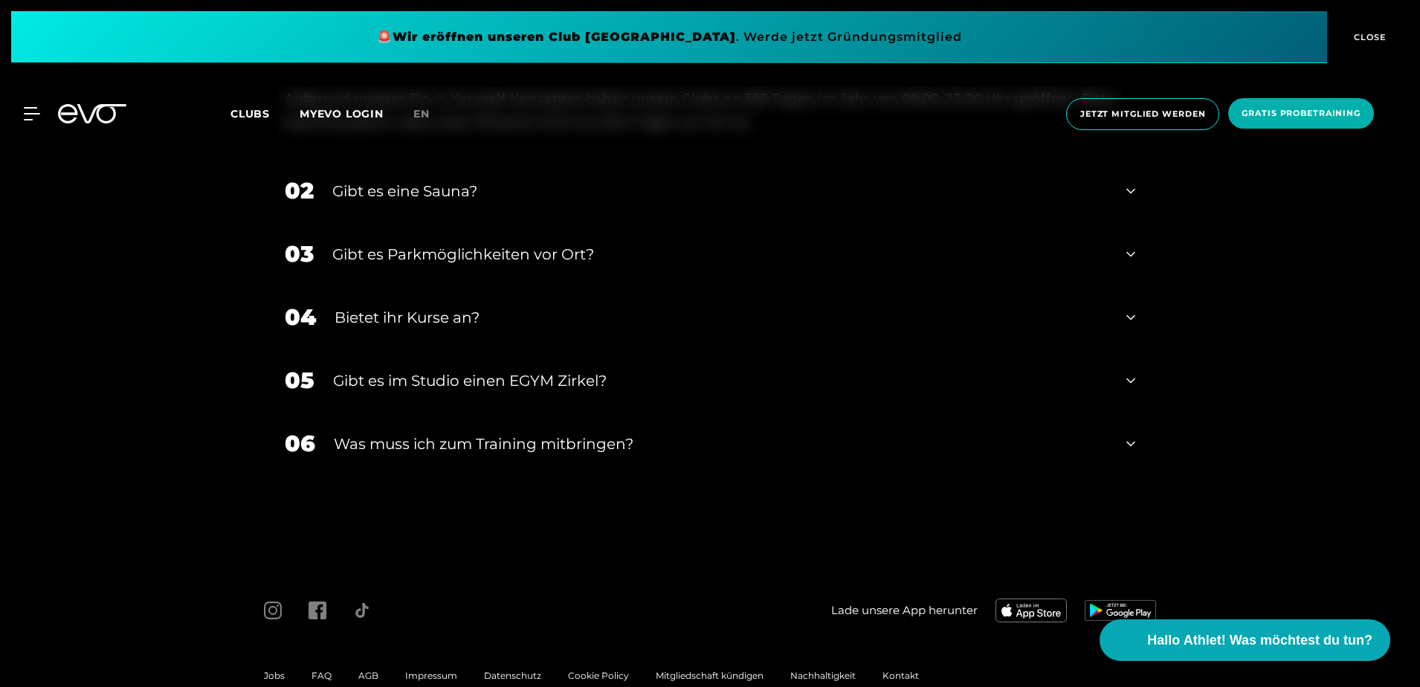
click at [453, 435] on div "Was muss ich zum Training mitbringen?" at bounding box center [721, 444] width 774 height 22
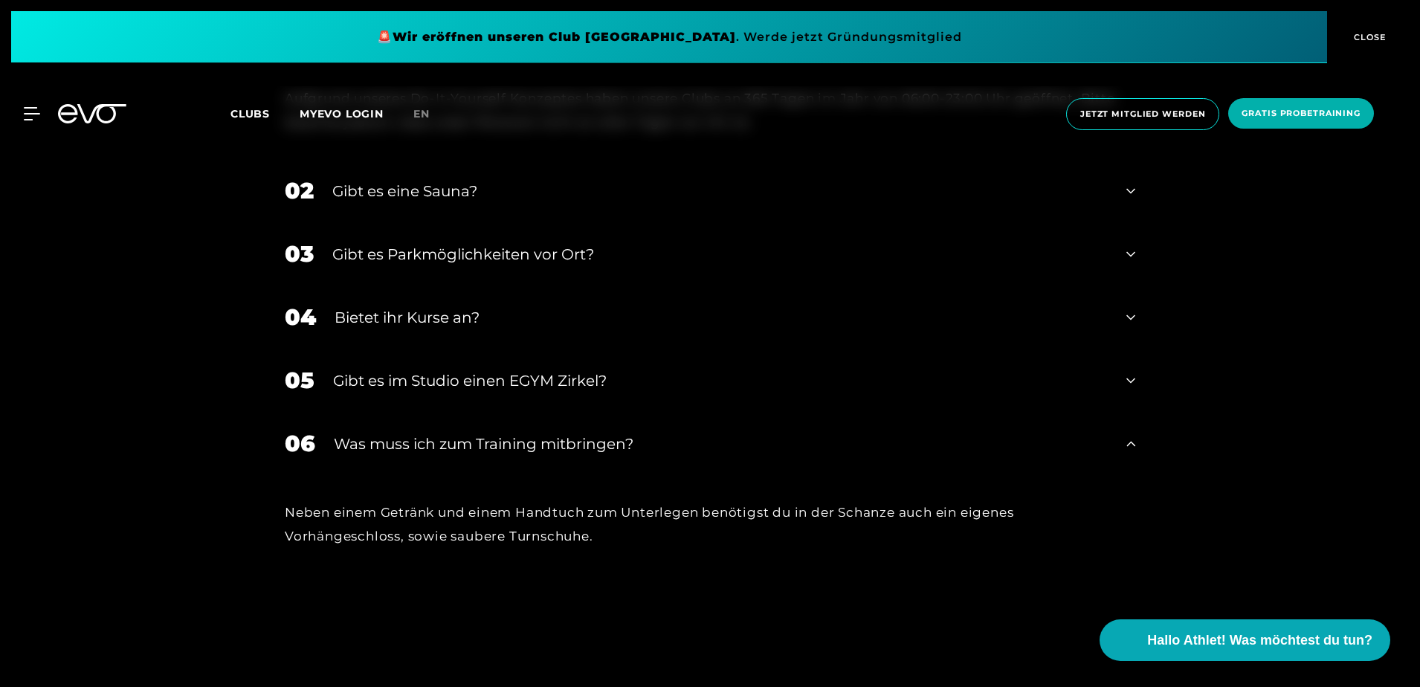
click at [1238, 352] on div "FAQ FAQS ZU UNSEREM CLUB IN SCHANZE Du hast Fragen zu unserem Studio? Wenn du h…" at bounding box center [710, 206] width 1420 height 883
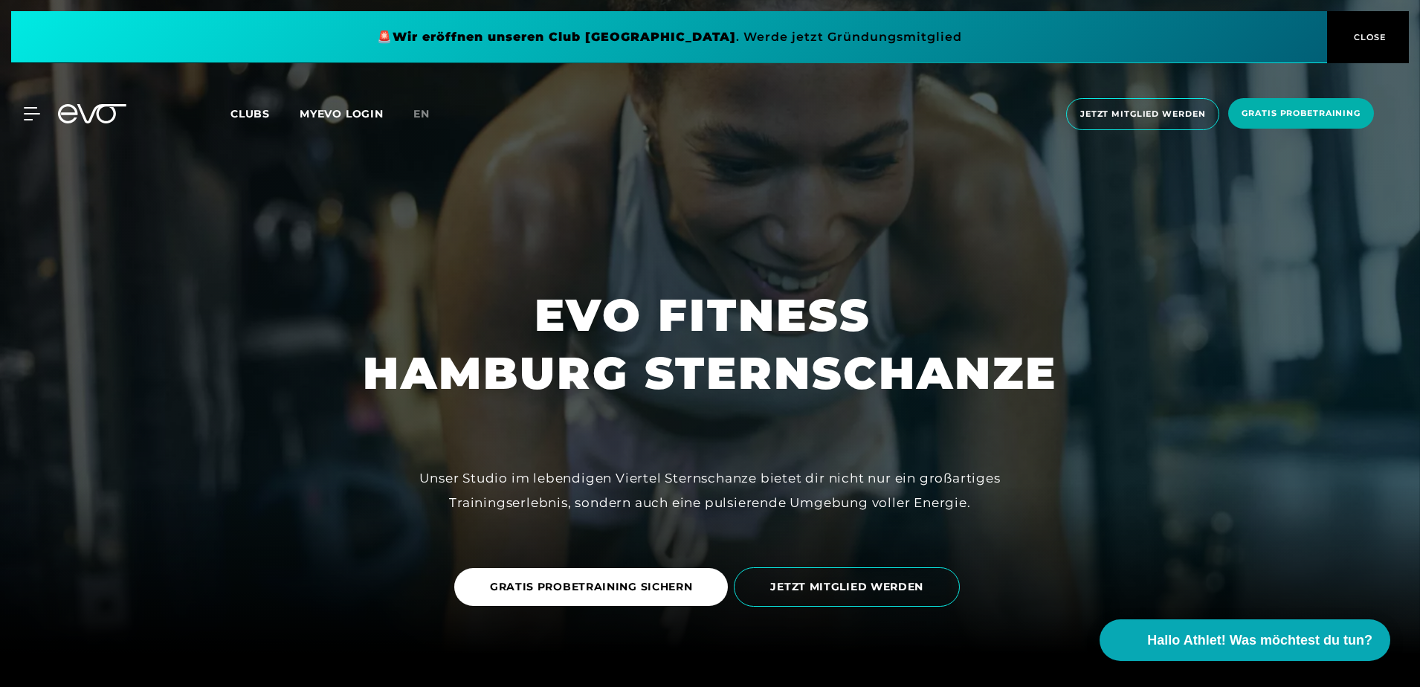
scroll to position [0, 0]
